Goal: Task Accomplishment & Management: Use online tool/utility

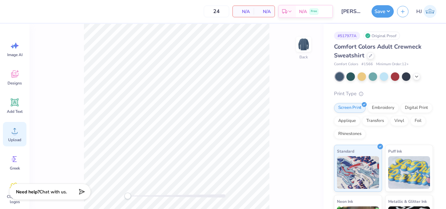
click at [19, 133] on icon at bounding box center [15, 131] width 10 height 10
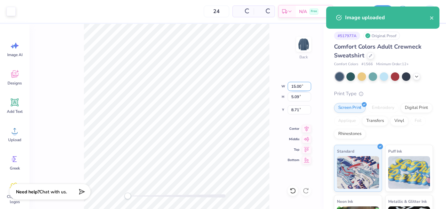
click at [299, 86] on input "15.00" at bounding box center [300, 86] width 24 height 9
type input "12.50"
type input "4.24"
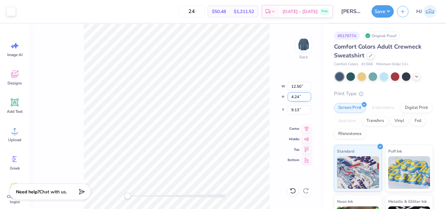
click at [299, 98] on input "4.24" at bounding box center [300, 96] width 24 height 9
click at [301, 107] on input "9.13" at bounding box center [300, 110] width 24 height 9
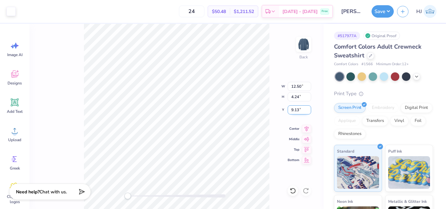
click at [301, 107] on input "9.13" at bounding box center [300, 110] width 24 height 9
type input "3"
click at [303, 87] on input "12.50" at bounding box center [300, 86] width 24 height 9
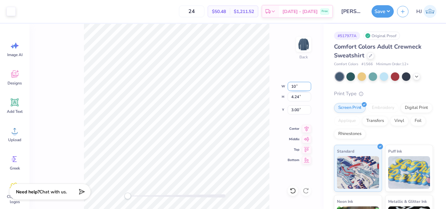
type input "10.00"
type input "3.39"
click at [295, 108] on input "3.42" at bounding box center [300, 110] width 24 height 9
type input "3"
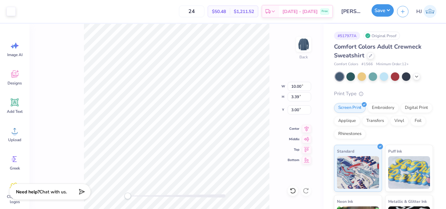
click at [384, 9] on button "Save" at bounding box center [383, 10] width 22 height 12
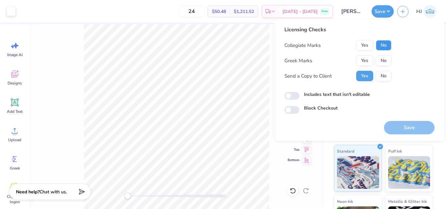
click at [383, 47] on button "No" at bounding box center [384, 45] width 16 height 10
click at [386, 57] on button "No" at bounding box center [384, 61] width 16 height 10
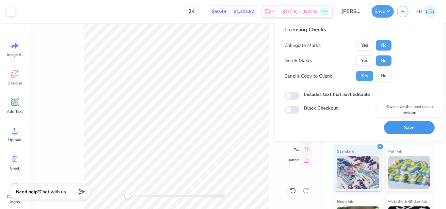
click at [401, 124] on button "Save" at bounding box center [409, 127] width 51 height 13
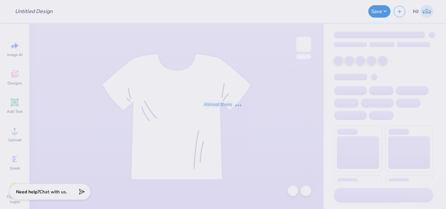
type input "LTS crews"
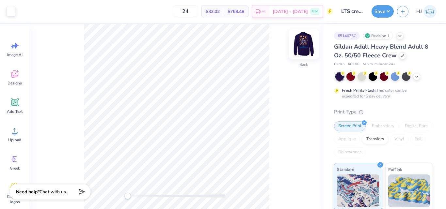
click at [305, 45] on img at bounding box center [304, 44] width 26 height 26
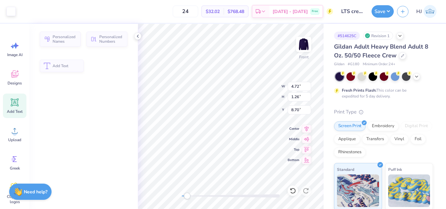
type input "4.72"
type input "1.26"
type input "8.70"
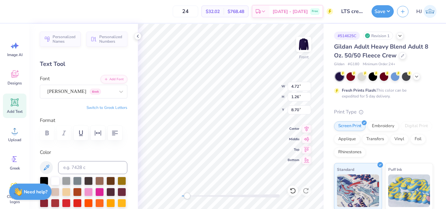
scroll to position [6, 1]
type textarea "Light"
type input "6.85"
type input "10.41"
type input "3.77"
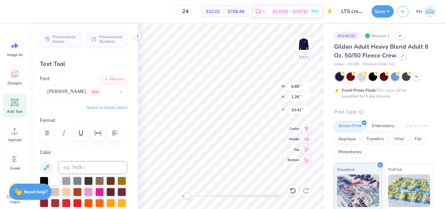
type input "1.65"
type input "8.51"
type textarea "light"
type textarea "LIGHT"
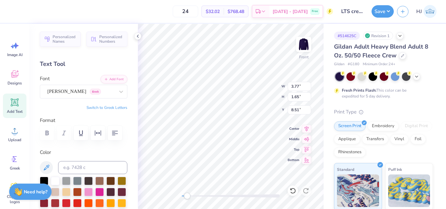
type input "6.85"
type input "1.26"
type input "10.41"
type textarea "THE NIGHT"
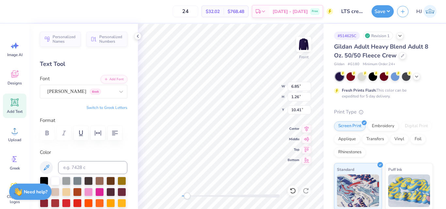
scroll to position [6, 2]
type input "3.10"
type input "8.70"
type input "7.91"
type input "2.80"
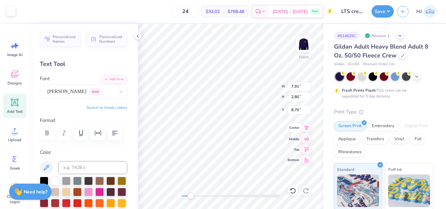
click at [307, 131] on icon at bounding box center [306, 128] width 9 height 8
type input "7.91"
type input "10.37"
type input "2.80"
type input "8.70"
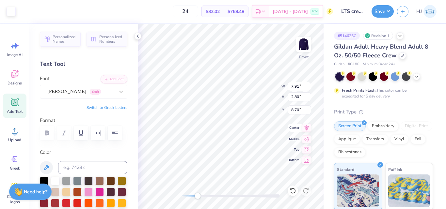
type input "7.28"
click at [308, 131] on icon at bounding box center [306, 128] width 9 height 8
type input "1.05"
type input "11.00"
type input "7.28"
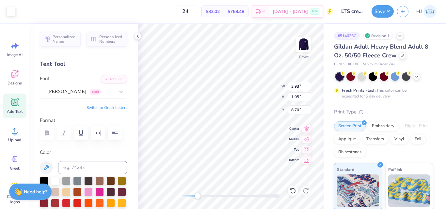
type input "2.58"
type input "8.62"
click at [307, 128] on icon at bounding box center [307, 128] width 4 height 6
type input "7.28"
type input "2.58"
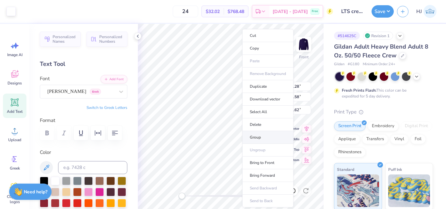
click at [261, 138] on li "Group" at bounding box center [267, 137] width 51 height 13
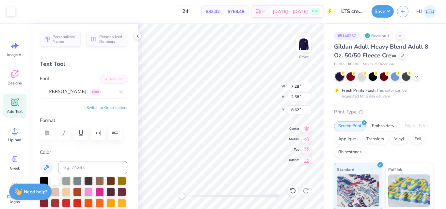
type input "10.76"
type input "15.00"
type input "3.00"
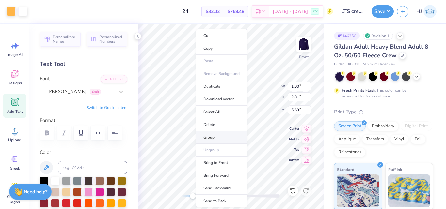
click at [217, 139] on li "Group" at bounding box center [221, 137] width 51 height 13
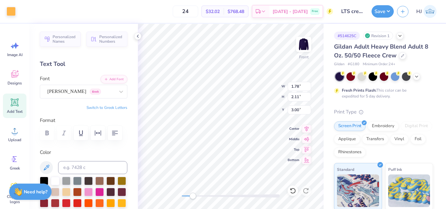
type input "1.78"
type input "2.11"
type input "3.00"
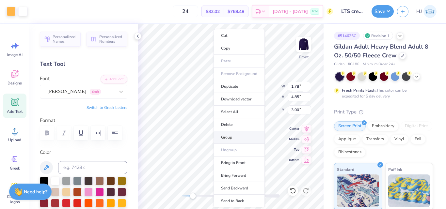
click at [235, 137] on li "Group" at bounding box center [239, 137] width 51 height 13
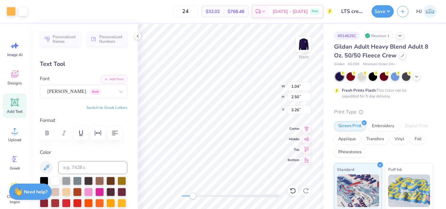
type input "1.04"
type input "2.50"
type input "3.26"
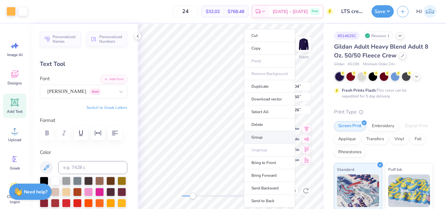
click at [266, 137] on li "Group" at bounding box center [269, 137] width 51 height 13
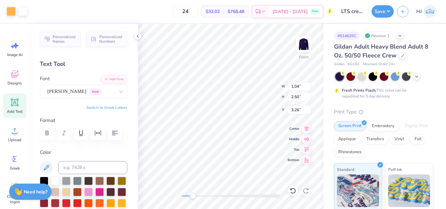
type input "0.72"
type input "2.46"
type input "5.81"
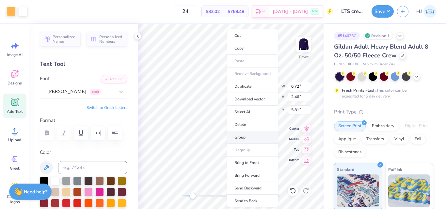
click at [244, 137] on li "Group" at bounding box center [252, 137] width 51 height 13
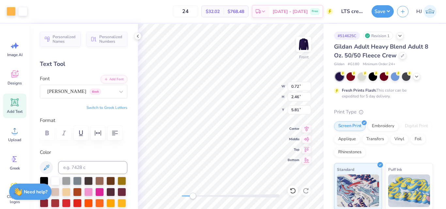
type input "1.28"
type input "2.06"
type input "5.82"
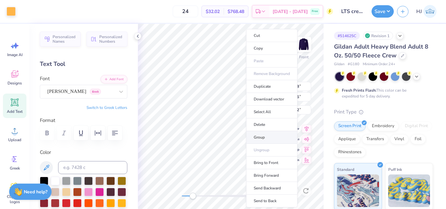
click at [264, 138] on li "Group" at bounding box center [271, 137] width 51 height 13
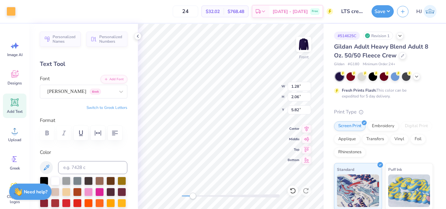
type input "1.67"
type input "4.53"
type input "4.10"
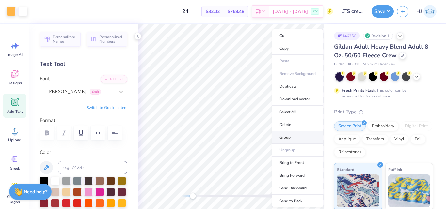
click at [289, 137] on li "Group" at bounding box center [297, 137] width 51 height 13
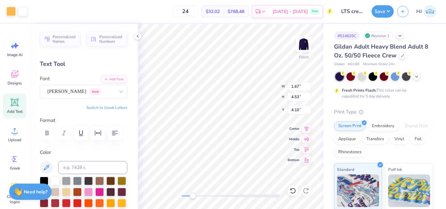
type input "0.61"
type input "1.66"
type input "3.23"
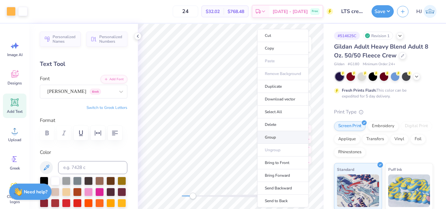
click at [272, 136] on li "Group" at bounding box center [282, 137] width 51 height 13
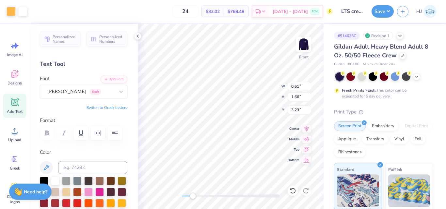
type input "0.44"
type input "1.71"
type input "5.71"
type input "0.37"
type input "0.85"
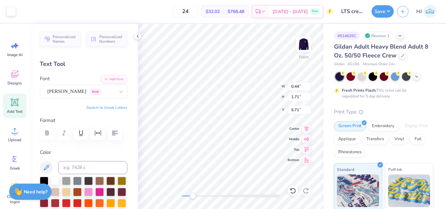
type input "5.40"
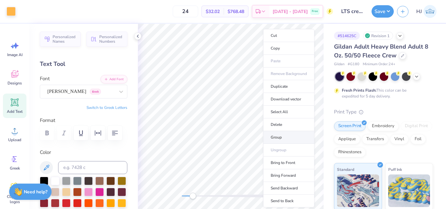
click at [282, 141] on li "Group" at bounding box center [288, 137] width 51 height 13
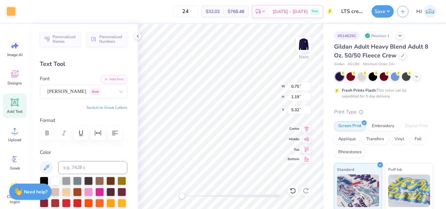
click at [298, 163] on div "Front W 0.75 0.75 " H 1.19 1.19 " Y 5.32 5.32 " Center Middle Top Bottom" at bounding box center [231, 117] width 186 height 186
type input "10.76"
type input "15.00"
type input "3.00"
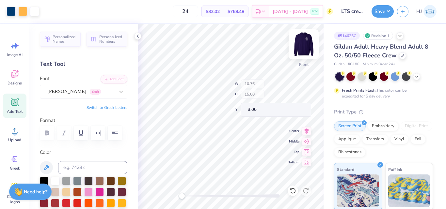
click at [303, 43] on img at bounding box center [304, 44] width 26 height 26
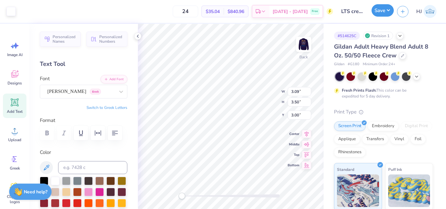
click at [388, 11] on button "Save" at bounding box center [383, 10] width 22 height 12
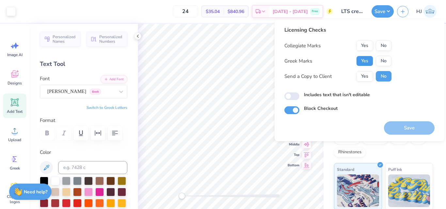
click at [365, 62] on button "Yes" at bounding box center [364, 61] width 17 height 10
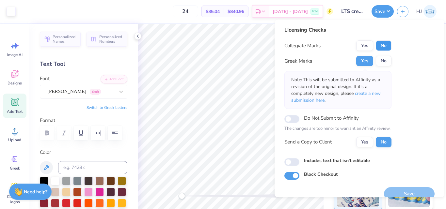
click at [381, 45] on button "No" at bounding box center [384, 46] width 16 height 10
click at [408, 190] on button "Save" at bounding box center [409, 194] width 51 height 13
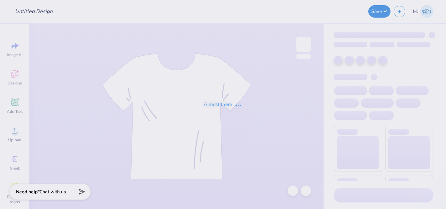
type input "ADPI: Dads Weekend Tank Option 4"
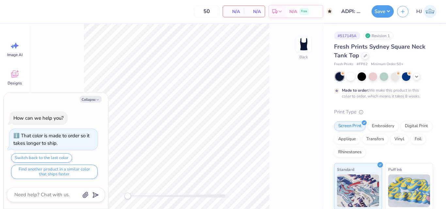
type textarea "x"
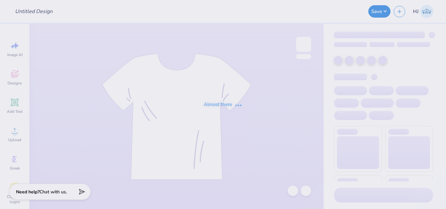
type input "ADPI: Dads Weekend Tank Option 4"
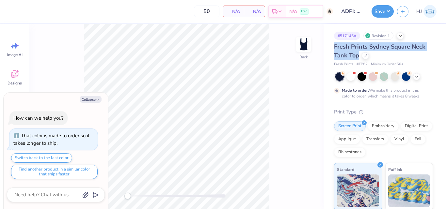
drag, startPoint x: 334, startPoint y: 45, endPoint x: 358, endPoint y: 56, distance: 26.6
click at [358, 56] on span "Fresh Prints Sydney Square Neck Tank Top" at bounding box center [379, 51] width 91 height 17
copy span "Fresh Prints Sydney Square Neck Tank Top"
type textarea "x"
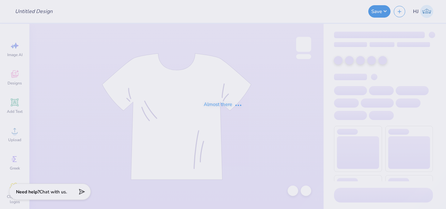
type input "LTS crews"
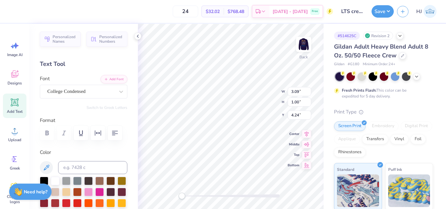
scroll to position [6, 1]
type textarea "SIGMA"
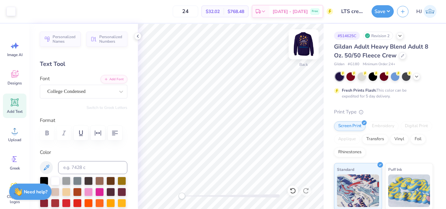
click at [298, 43] on img at bounding box center [304, 44] width 26 height 26
click at [305, 42] on img at bounding box center [304, 44] width 26 height 26
click at [305, 45] on img at bounding box center [304, 44] width 26 height 26
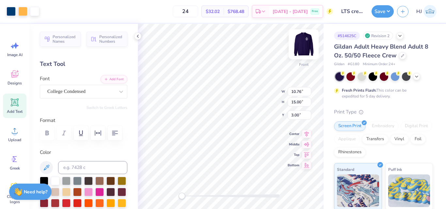
click at [302, 43] on img at bounding box center [304, 44] width 26 height 26
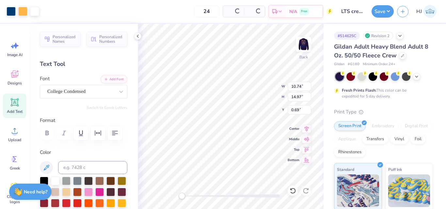
type input "10.74"
type input "14.97"
type input "0.69"
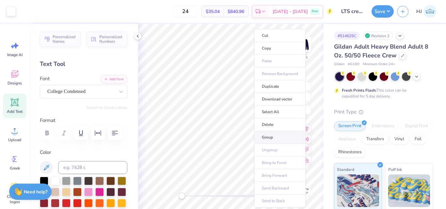
click at [268, 136] on li "Group" at bounding box center [280, 137] width 51 height 13
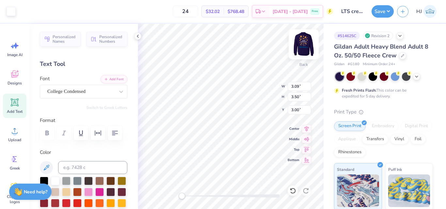
click at [304, 42] on img at bounding box center [304, 44] width 26 height 26
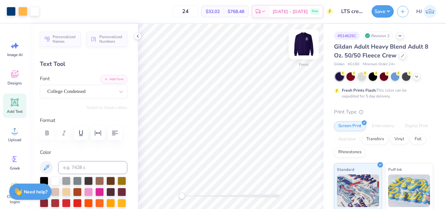
click at [304, 43] on img at bounding box center [304, 44] width 26 height 26
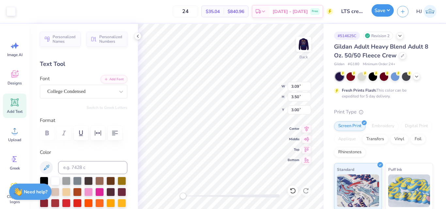
click at [385, 8] on button "Save" at bounding box center [383, 10] width 22 height 12
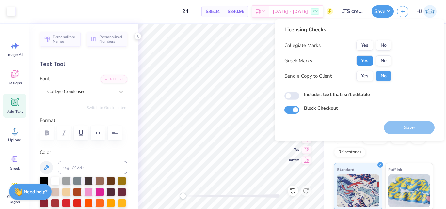
click at [368, 62] on button "Yes" at bounding box center [364, 61] width 17 height 10
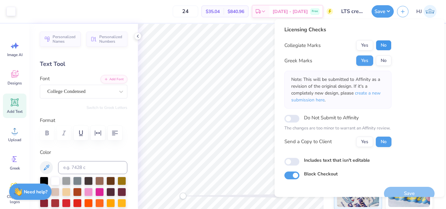
click at [384, 45] on button "No" at bounding box center [384, 45] width 16 height 10
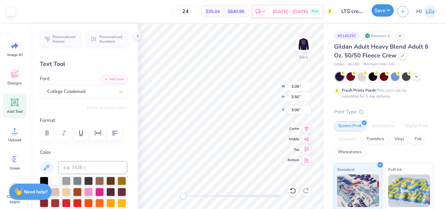
click at [390, 13] on button "Save" at bounding box center [383, 10] width 22 height 12
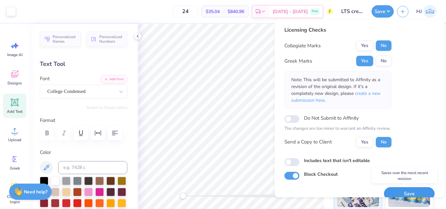
click at [409, 191] on button "Save" at bounding box center [409, 194] width 51 height 13
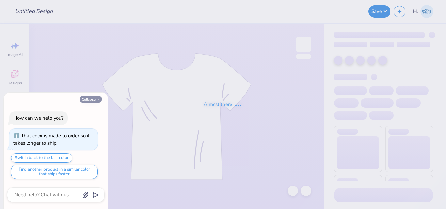
click at [98, 98] on icon "button" at bounding box center [98, 100] width 4 height 4
type textarea "x"
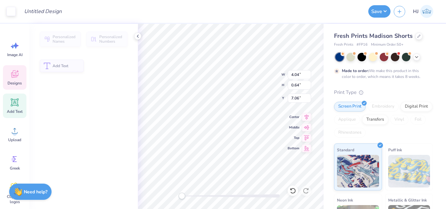
type input "0.64"
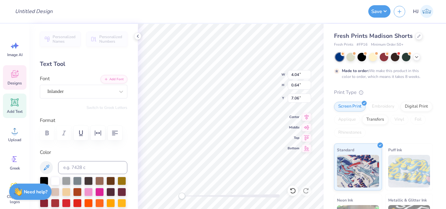
scroll to position [6, 1]
type textarea "At Virginia TEch"
type input "4.93"
type input "0.53"
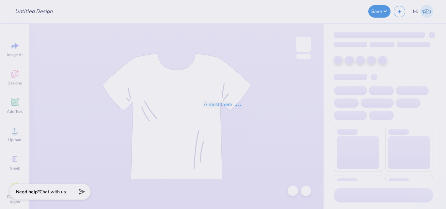
type input "VTSC : [PERSON_NAME]"
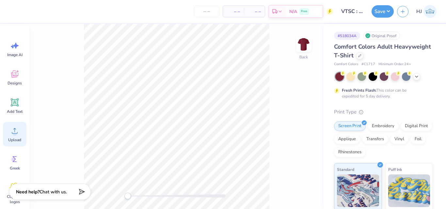
click at [13, 133] on circle at bounding box center [14, 133] width 5 height 5
click at [14, 75] on icon at bounding box center [14, 75] width 7 height 8
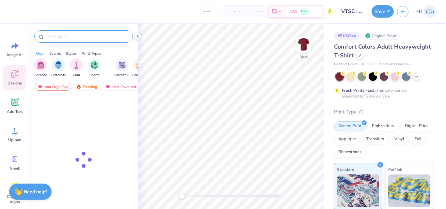
click at [94, 39] on input "text" at bounding box center [87, 36] width 84 height 7
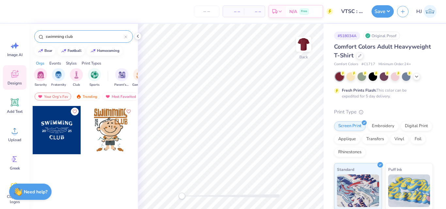
type input "swimming club"
click at [51, 128] on div at bounding box center [57, 130] width 48 height 48
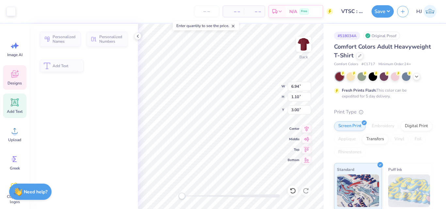
type input "1.10"
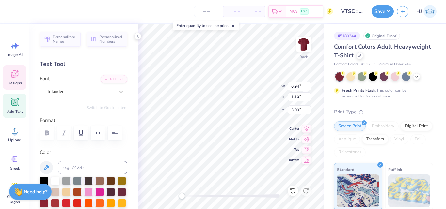
scroll to position [6, 1]
type textarea "at [US_STATE] Tech®"
type textarea "at [US_STATE][GEOGRAPHIC_DATA]"
type input "9.21"
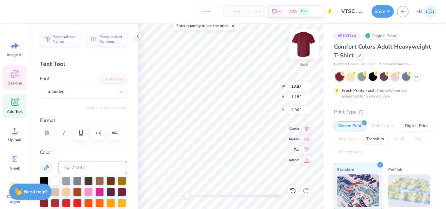
type input "1.00"
click at [306, 129] on icon at bounding box center [307, 128] width 4 height 6
type textarea "Parent"
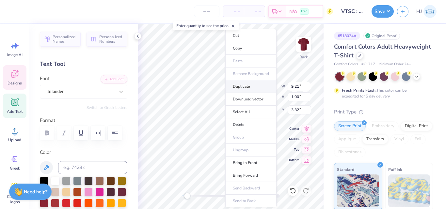
click at [249, 86] on li "Duplicate" at bounding box center [250, 86] width 51 height 13
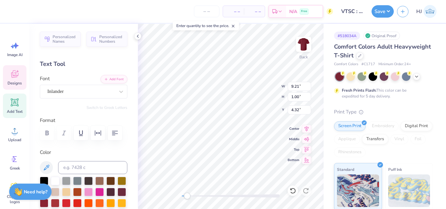
type input "4.32"
type textarea "Swim Club"
type input "7.16"
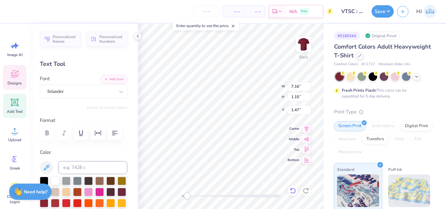
type input "1.15"
type input "1.47"
click at [303, 130] on icon at bounding box center [306, 128] width 9 height 8
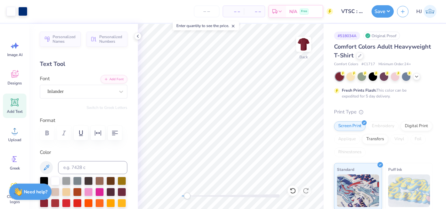
click at [12, 104] on icon at bounding box center [15, 103] width 6 height 6
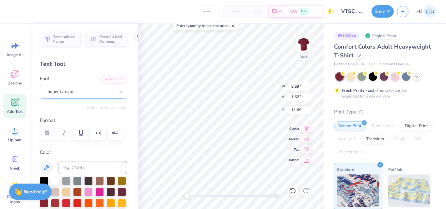
click at [109, 90] on div "Super Dream" at bounding box center [81, 92] width 69 height 10
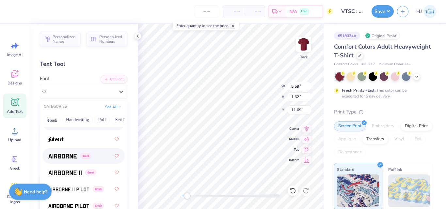
scroll to position [163, 0]
click at [64, 157] on img at bounding box center [62, 156] width 28 height 5
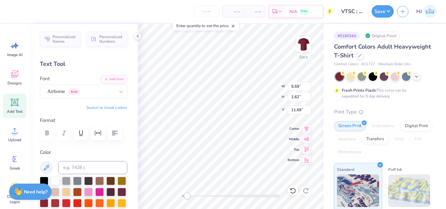
scroll to position [6, 1]
paste textarea
click at [97, 92] on div "Airborne Greek" at bounding box center [81, 92] width 69 height 10
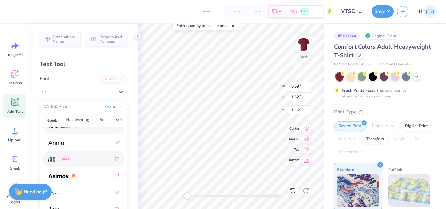
scroll to position [327, 0]
click at [65, 141] on div at bounding box center [83, 143] width 71 height 12
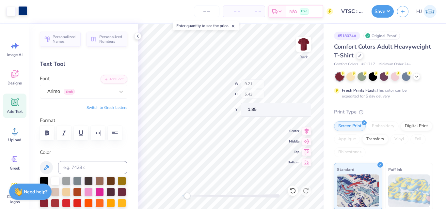
click at [24, 9] on div at bounding box center [22, 10] width 9 height 9
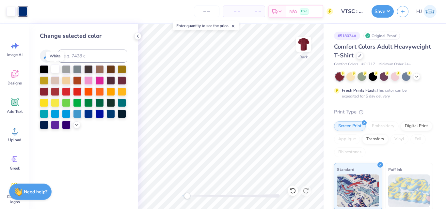
click at [56, 69] on div at bounding box center [55, 69] width 8 height 8
click at [17, 134] on icon at bounding box center [15, 131] width 6 height 6
click at [16, 103] on icon at bounding box center [15, 103] width 6 height 6
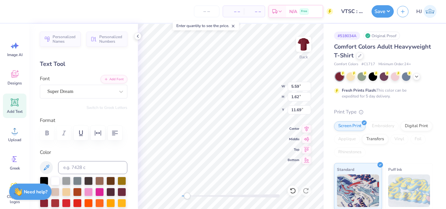
scroll to position [6, 1]
click at [15, 102] on icon at bounding box center [15, 103] width 6 height 6
paste textarea "®"
type textarea "TEX®"
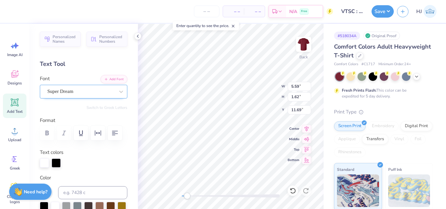
click at [85, 93] on div "Super Dream" at bounding box center [81, 92] width 69 height 10
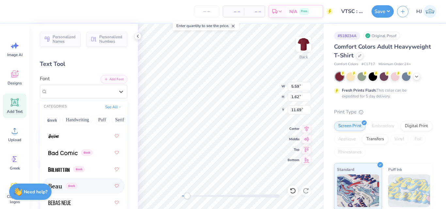
scroll to position [327, 0]
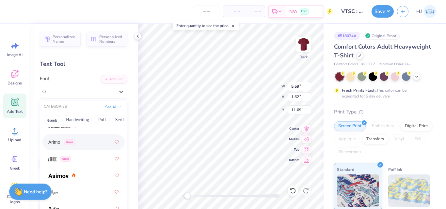
click at [59, 143] on span "Arimo" at bounding box center [54, 142] width 12 height 7
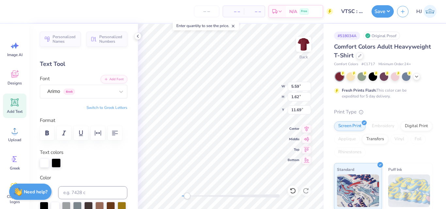
scroll to position [6, 1]
type textarea "®"
click at [257, 92] on div "Back W 0.55 0.55 " H 0.55 0.55 " Y 11.68 11.68 " Center Middle Top Bottom" at bounding box center [231, 117] width 186 height 186
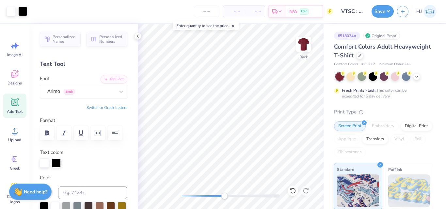
drag, startPoint x: 188, startPoint y: 196, endPoint x: 225, endPoint y: 198, distance: 37.3
click at [225, 198] on div "Accessibility label" at bounding box center [224, 196] width 7 height 7
click at [115, 89] on div at bounding box center [121, 92] width 12 height 12
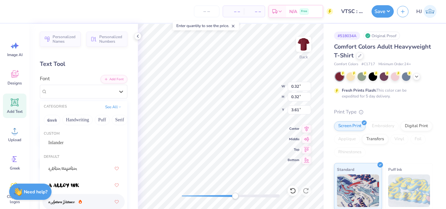
scroll to position [0, 0]
click at [63, 143] on span "Inlander" at bounding box center [55, 143] width 15 height 7
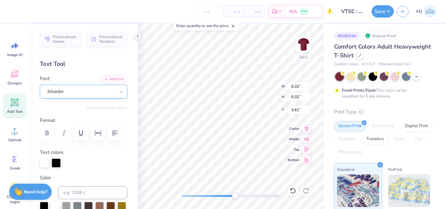
click at [79, 93] on div "Inlander" at bounding box center [81, 92] width 69 height 10
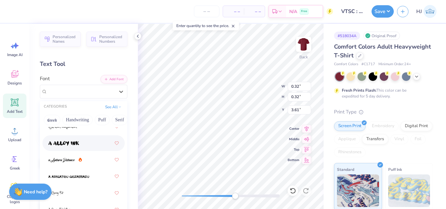
scroll to position [33, 0]
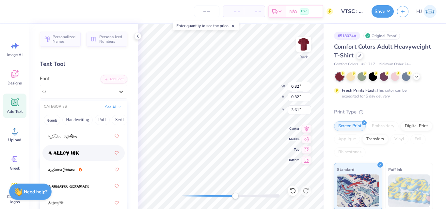
click at [60, 156] on img at bounding box center [63, 153] width 31 height 5
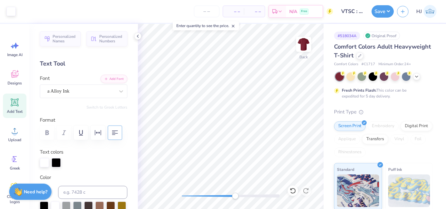
scroll to position [0, 0]
click at [293, 192] on icon at bounding box center [293, 191] width 7 height 7
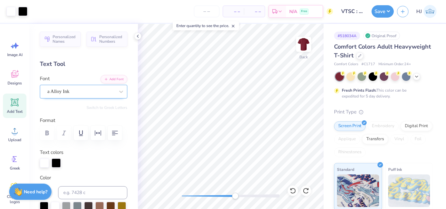
click at [98, 92] on div "a Alloy Ink" at bounding box center [81, 92] width 69 height 10
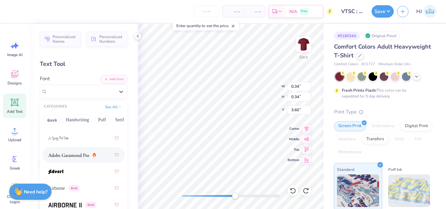
scroll to position [163, 0]
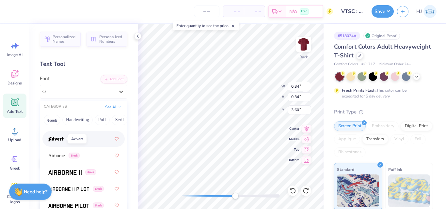
click at [61, 139] on img at bounding box center [55, 139] width 15 height 5
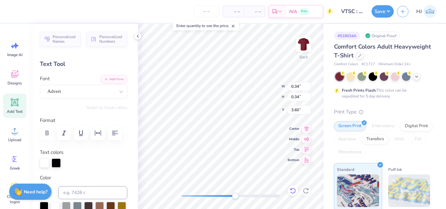
click at [293, 191] on icon at bounding box center [293, 191] width 7 height 7
click at [108, 91] on div "Inlander" at bounding box center [81, 92] width 69 height 10
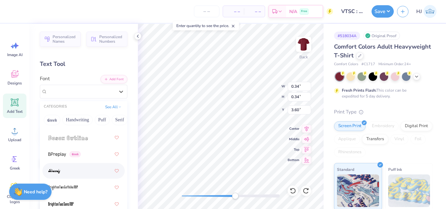
scroll to position [654, 0]
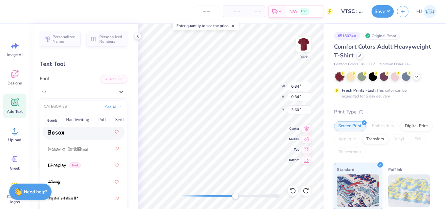
click at [58, 132] on img at bounding box center [56, 132] width 16 height 5
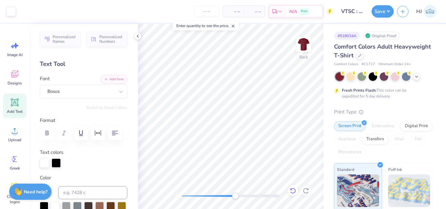
click at [292, 189] on icon at bounding box center [293, 191] width 6 height 6
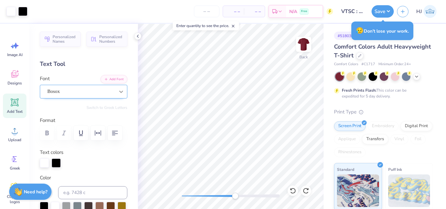
click at [115, 93] on div at bounding box center [121, 92] width 12 height 12
click at [75, 93] on div "Inlander" at bounding box center [81, 92] width 69 height 10
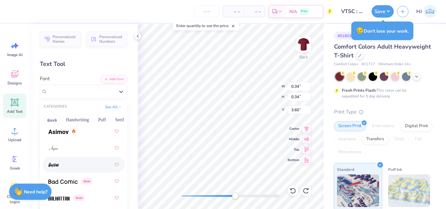
scroll to position [359, 0]
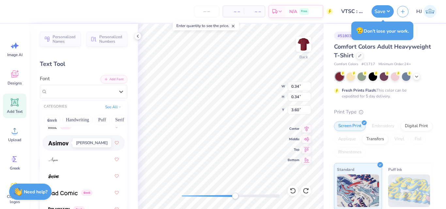
click at [60, 144] on img at bounding box center [58, 143] width 20 height 5
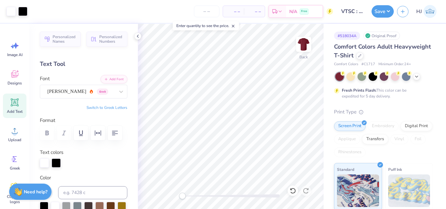
click at [182, 198] on div "Accessibility label" at bounding box center [182, 196] width 7 height 7
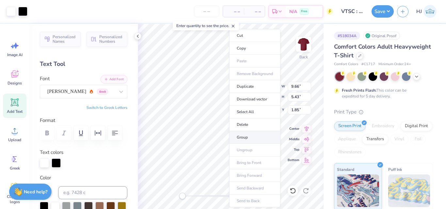
click at [243, 139] on li "Group" at bounding box center [254, 137] width 51 height 13
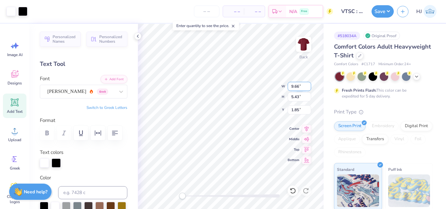
click at [297, 87] on input "9.66" at bounding box center [300, 86] width 24 height 9
type input "10.00"
type input "5.62"
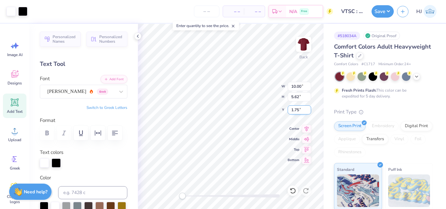
click at [301, 107] on input "1.75" at bounding box center [300, 110] width 24 height 9
type input "3"
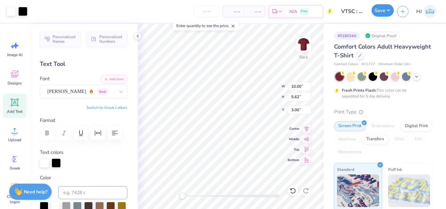
click at [389, 11] on button "Save" at bounding box center [383, 10] width 22 height 12
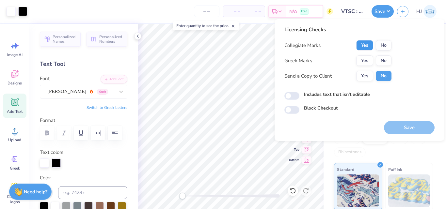
click at [361, 42] on button "Yes" at bounding box center [364, 45] width 17 height 10
click at [384, 58] on button "No" at bounding box center [384, 61] width 16 height 10
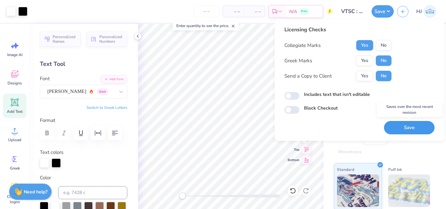
click at [402, 128] on button "Save" at bounding box center [409, 127] width 51 height 13
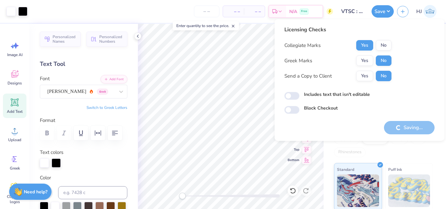
click at [387, 10] on button "Save" at bounding box center [383, 11] width 22 height 12
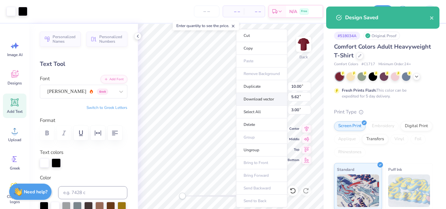
click at [262, 100] on li "Download vector" at bounding box center [261, 99] width 51 height 13
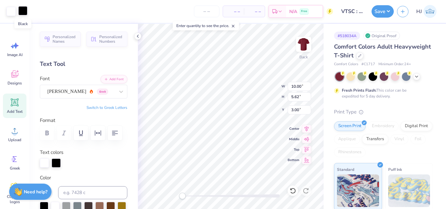
click at [22, 9] on div at bounding box center [22, 10] width 9 height 9
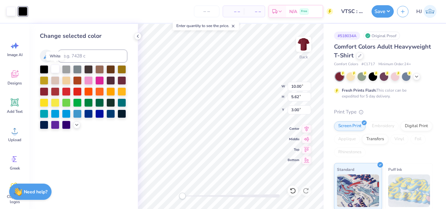
click at [56, 69] on div at bounding box center [55, 69] width 8 height 8
click at [23, 11] on div at bounding box center [22, 10] width 9 height 9
click at [55, 69] on div at bounding box center [55, 69] width 8 height 8
click at [23, 11] on div at bounding box center [22, 10] width 9 height 9
click at [53, 68] on div at bounding box center [55, 69] width 8 height 8
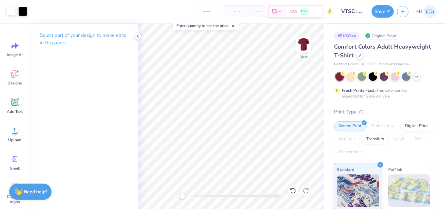
click at [10, 11] on div at bounding box center [11, 10] width 9 height 9
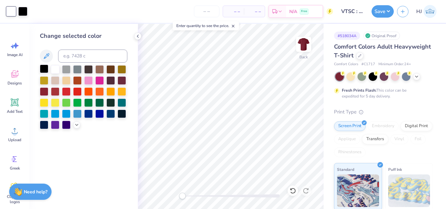
click at [45, 70] on div at bounding box center [44, 69] width 8 height 8
click at [54, 70] on div at bounding box center [55, 69] width 8 height 8
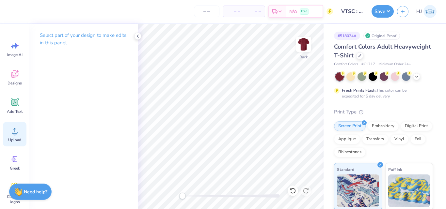
click at [14, 136] on circle at bounding box center [14, 133] width 5 height 5
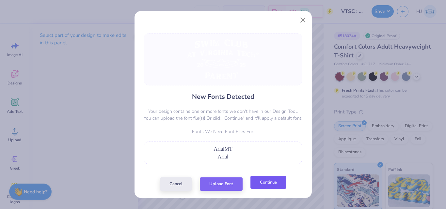
click at [263, 186] on button "Continue" at bounding box center [269, 182] width 36 height 13
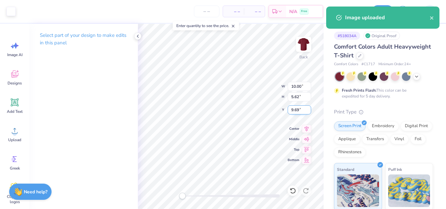
click at [297, 109] on input "9.69" at bounding box center [300, 110] width 24 height 9
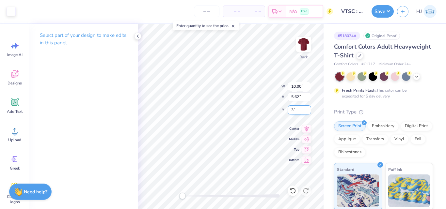
type input "3"
click at [390, 8] on button "Save" at bounding box center [383, 10] width 22 height 12
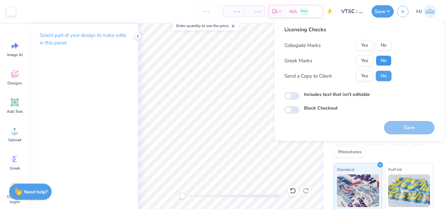
click at [379, 63] on button "No" at bounding box center [384, 61] width 16 height 10
click at [363, 44] on button "Yes" at bounding box center [364, 45] width 17 height 10
drag, startPoint x: 428, startPoint y: 128, endPoint x: 357, endPoint y: 0, distance: 146.7
click at [428, 128] on button "Save" at bounding box center [409, 127] width 51 height 13
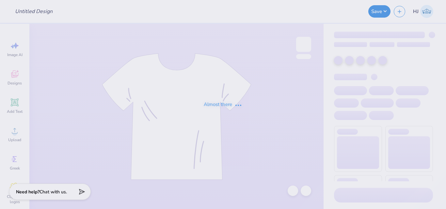
type input "[PERSON_NAME] : [GEOGRAPHIC_DATA]"
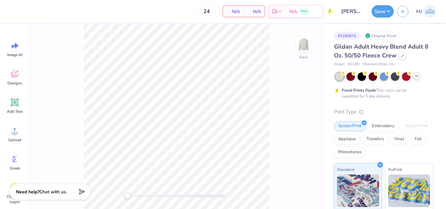
click at [416, 78] on icon at bounding box center [416, 76] width 5 height 5
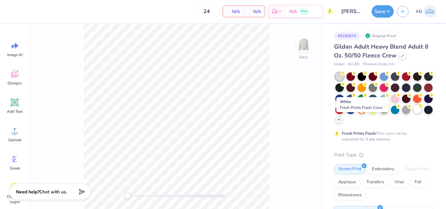
click at [413, 114] on div at bounding box center [417, 109] width 8 height 8
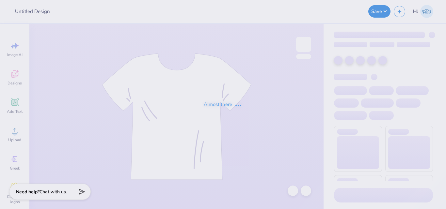
type input "[PERSON_NAME] : [GEOGRAPHIC_DATA]"
type input "Final IDR"
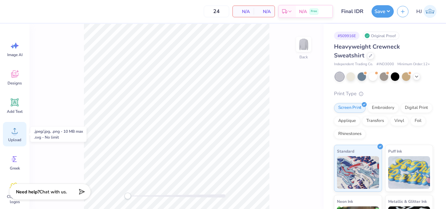
click at [15, 135] on circle at bounding box center [14, 133] width 5 height 5
click at [13, 131] on icon at bounding box center [15, 131] width 10 height 10
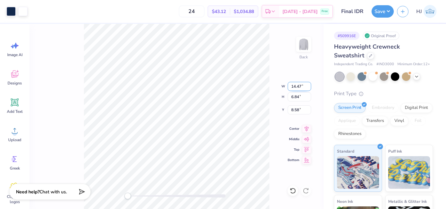
click at [297, 86] on input "14.47" at bounding box center [300, 86] width 24 height 9
type input "12.00"
type input "5.67"
type input "9.17"
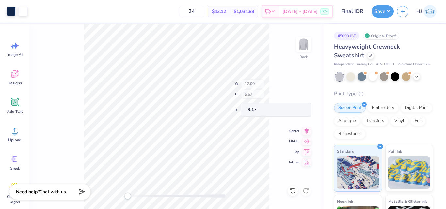
click at [253, 86] on div "Back W 12.00 H 5.67 Y 9.17 Center Middle Top Bottom" at bounding box center [176, 117] width 294 height 186
click at [295, 111] on input "9.17" at bounding box center [300, 110] width 24 height 9
type input "3"
click at [389, 10] on button "Save" at bounding box center [383, 10] width 22 height 12
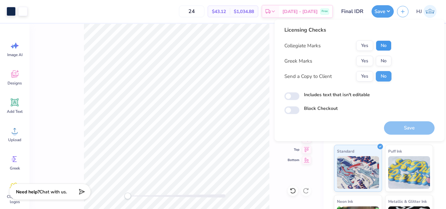
click at [389, 43] on button "No" at bounding box center [384, 46] width 16 height 10
click at [387, 58] on button "No" at bounding box center [384, 61] width 16 height 10
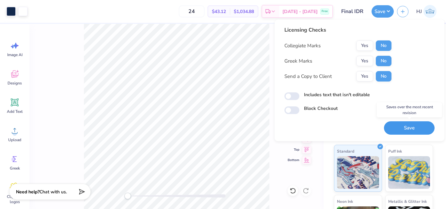
click at [406, 125] on button "Save" at bounding box center [409, 128] width 51 height 13
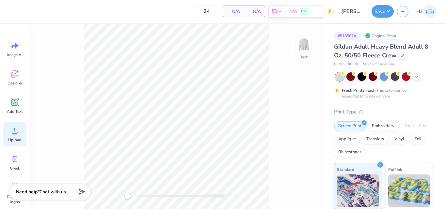
click at [17, 131] on icon at bounding box center [15, 131] width 10 height 10
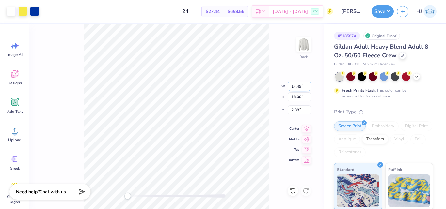
click at [301, 85] on input "14.49" at bounding box center [300, 86] width 24 height 9
type input "10.00"
type input "12.42"
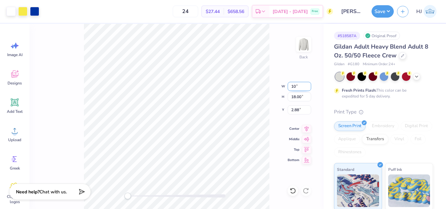
type input "5.66"
click at [292, 110] on input "5.66" at bounding box center [300, 110] width 24 height 9
type input "3"
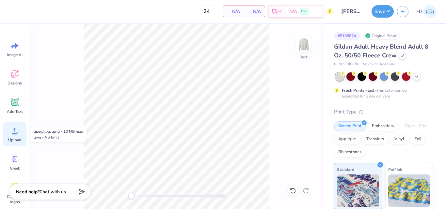
click at [19, 131] on icon at bounding box center [15, 131] width 10 height 10
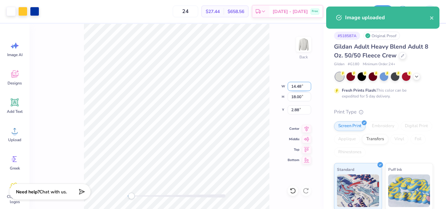
click at [292, 85] on input "14.48" at bounding box center [300, 86] width 24 height 9
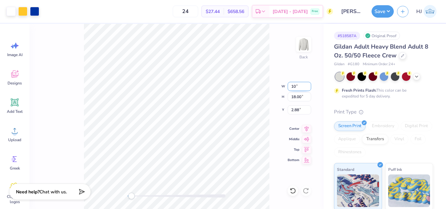
type input "10.00"
type input "12.42"
type input "5.66"
click at [300, 112] on input "5.66" at bounding box center [300, 110] width 24 height 9
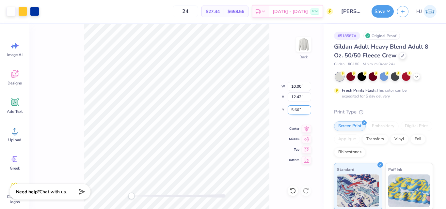
click at [300, 112] on input "5.66" at bounding box center [300, 110] width 24 height 9
type input "3"
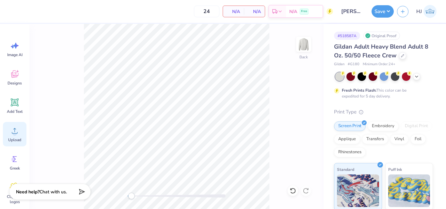
click at [8, 133] on div "Upload" at bounding box center [15, 134] width 24 height 25
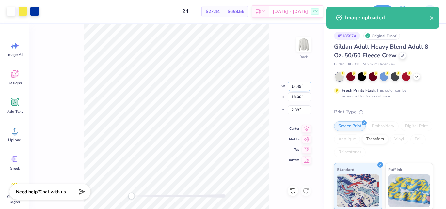
click at [299, 86] on input "14.49" at bounding box center [300, 86] width 24 height 9
type input "10.00"
type input "12.42"
type input "5.66"
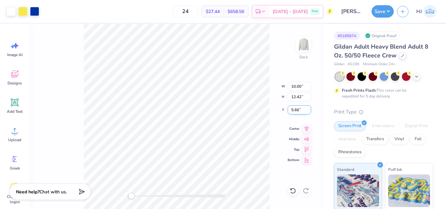
click at [293, 111] on input "5.66" at bounding box center [300, 110] width 24 height 9
type input "3"
click at [388, 8] on button "Save" at bounding box center [383, 10] width 22 height 12
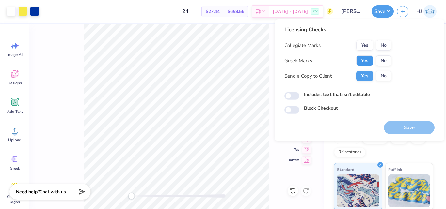
click at [366, 56] on button "Yes" at bounding box center [364, 61] width 17 height 10
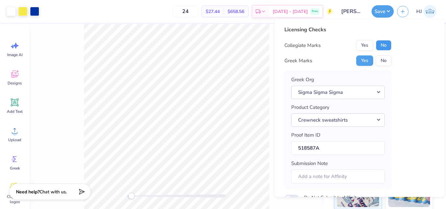
click at [384, 47] on button "No" at bounding box center [384, 45] width 16 height 10
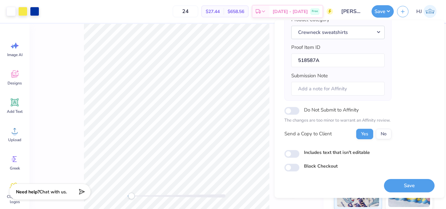
scroll to position [90, 0]
click at [406, 183] on button "Save" at bounding box center [409, 185] width 51 height 13
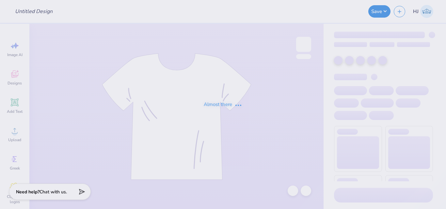
type input "PBP Parents Weekend"
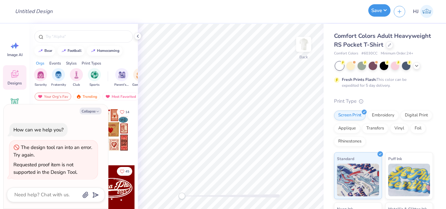
click at [383, 10] on button "Save" at bounding box center [380, 10] width 22 height 12
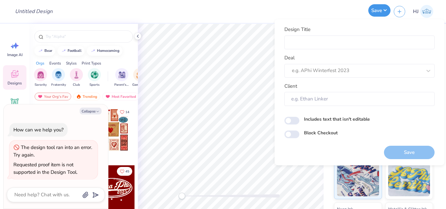
type textarea "x"
click at [387, 10] on button "Save" at bounding box center [380, 10] width 22 height 12
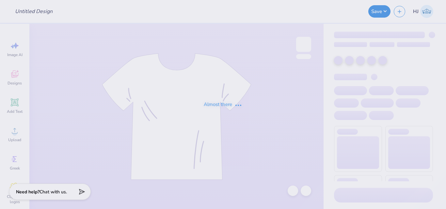
type input "PBP Parents Weekend"
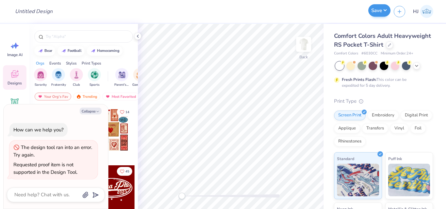
click at [391, 11] on div "Save" at bounding box center [380, 11] width 22 height 12
click at [386, 10] on button "Save" at bounding box center [380, 10] width 22 height 12
type textarea "x"
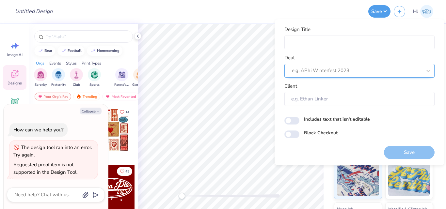
type textarea "x"
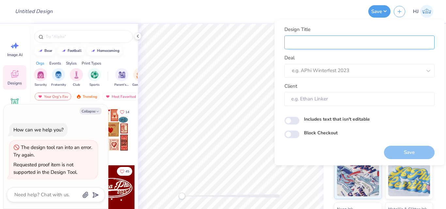
click at [312, 44] on input "Design Title" at bounding box center [360, 43] width 150 height 14
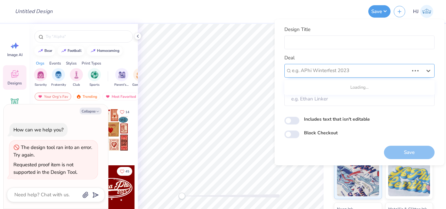
click at [319, 69] on div at bounding box center [350, 70] width 117 height 9
click at [320, 99] on input "Client" at bounding box center [360, 99] width 150 height 14
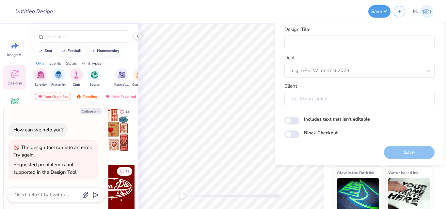
scroll to position [98, 0]
